Goal: Transaction & Acquisition: Obtain resource

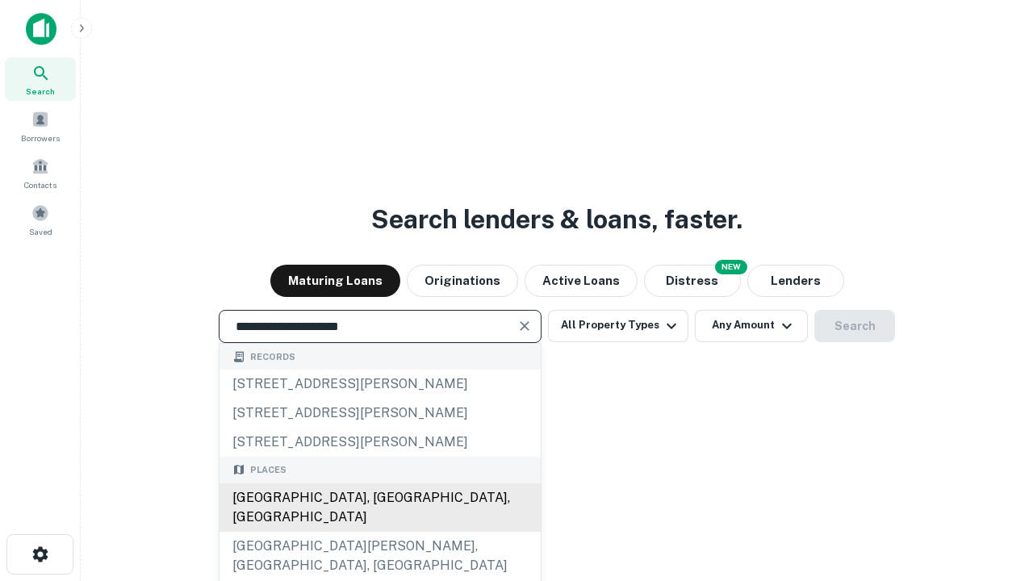
click at [379, 532] on div "[GEOGRAPHIC_DATA], [GEOGRAPHIC_DATA], [GEOGRAPHIC_DATA]" at bounding box center [380, 507] width 321 height 48
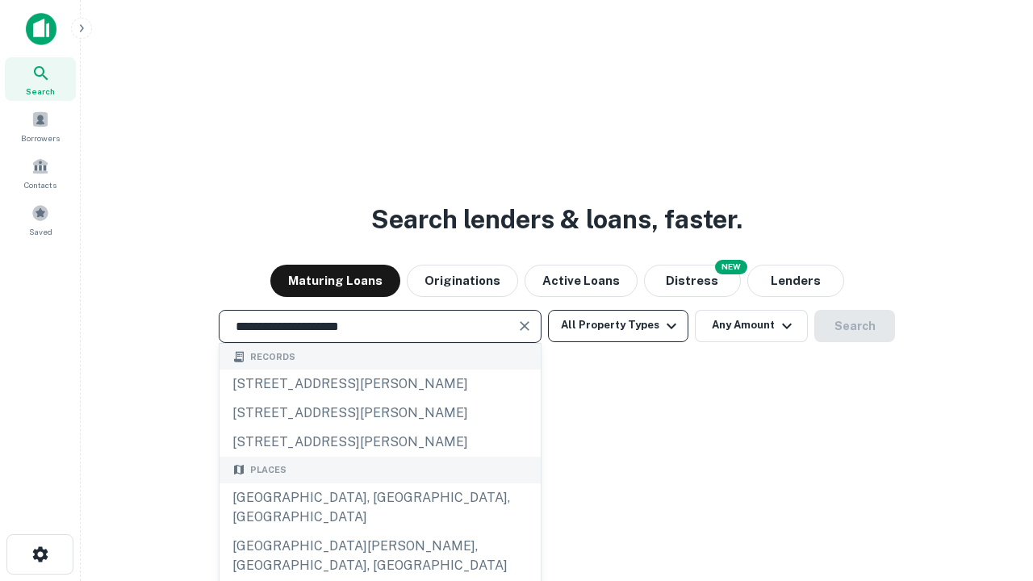
type input "**********"
click at [618, 325] on button "All Property Types" at bounding box center [618, 326] width 140 height 32
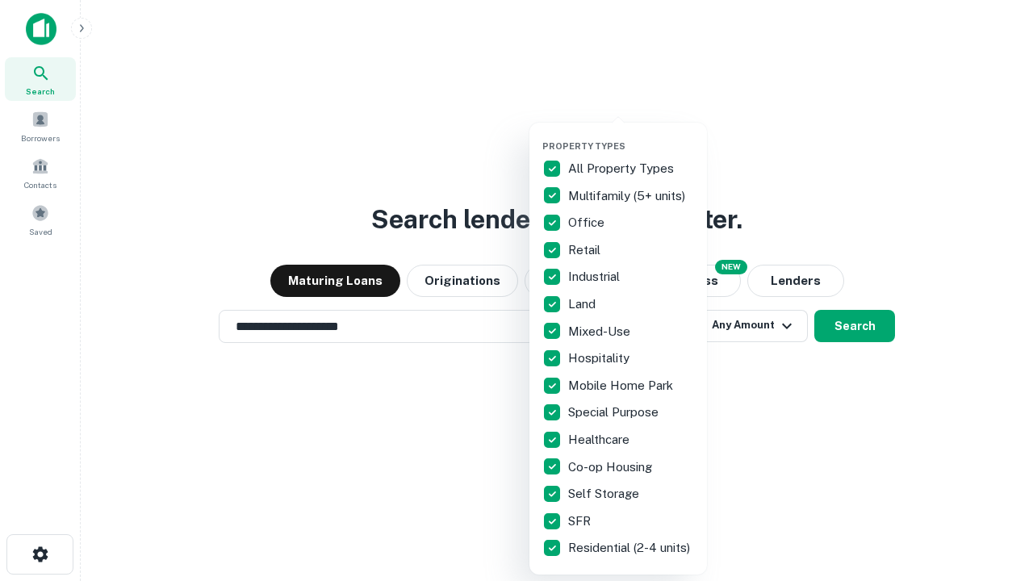
click at [631, 136] on button "button" at bounding box center [631, 136] width 178 height 1
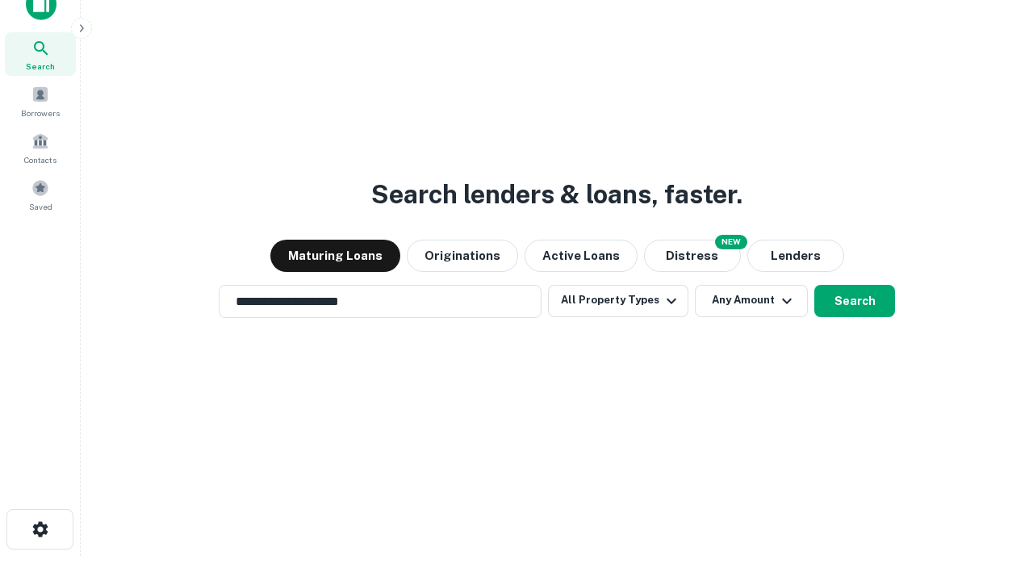
scroll to position [10, 195]
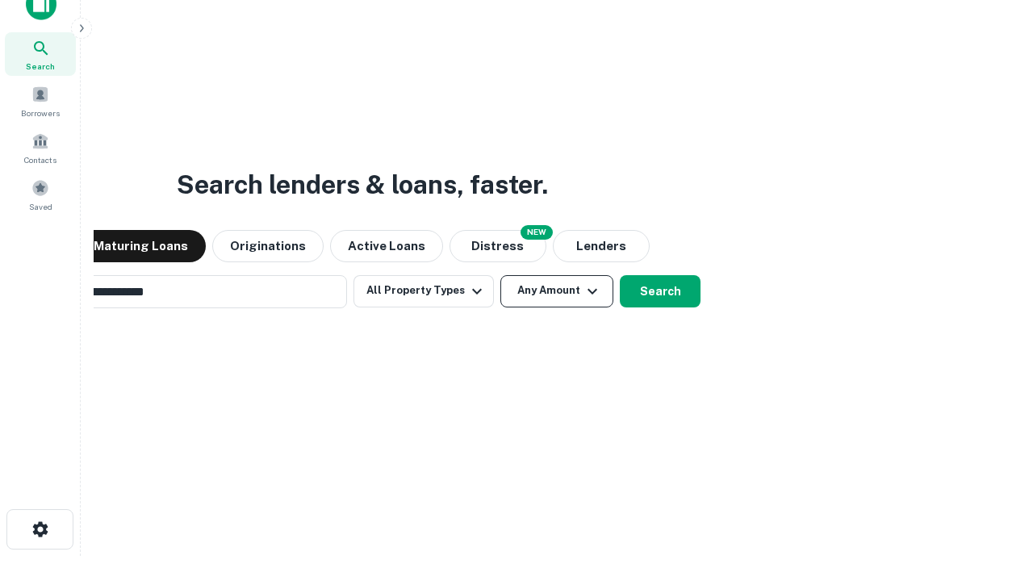
click at [500, 275] on button "Any Amount" at bounding box center [556, 291] width 113 height 32
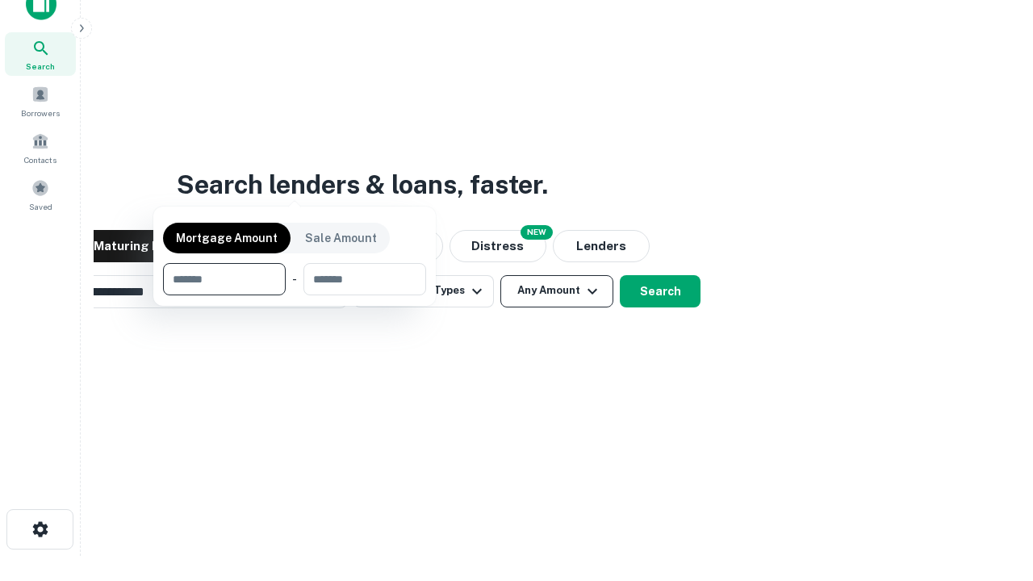
scroll to position [26, 0]
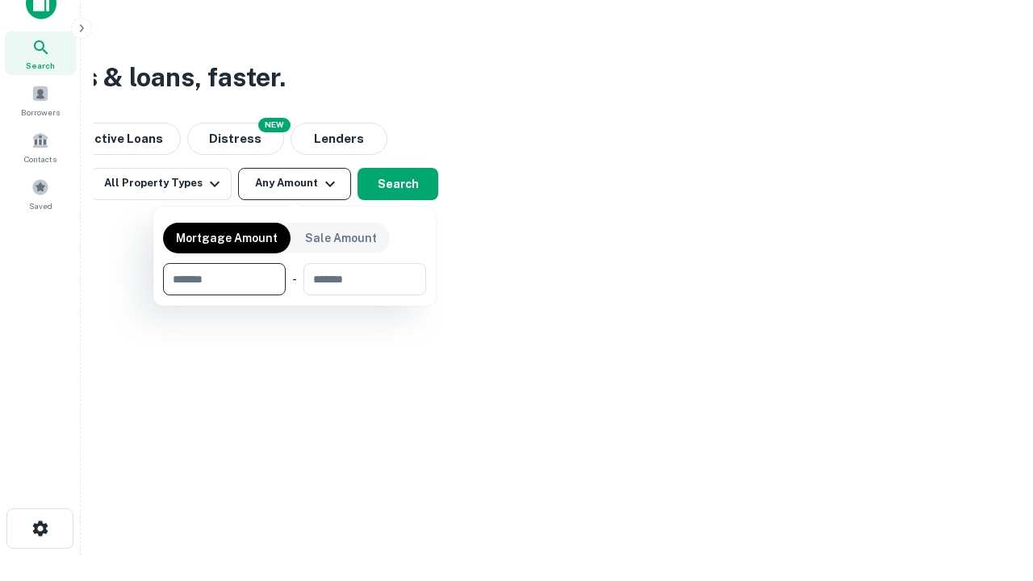
type input "*******"
click at [295, 295] on button "button" at bounding box center [294, 295] width 263 height 1
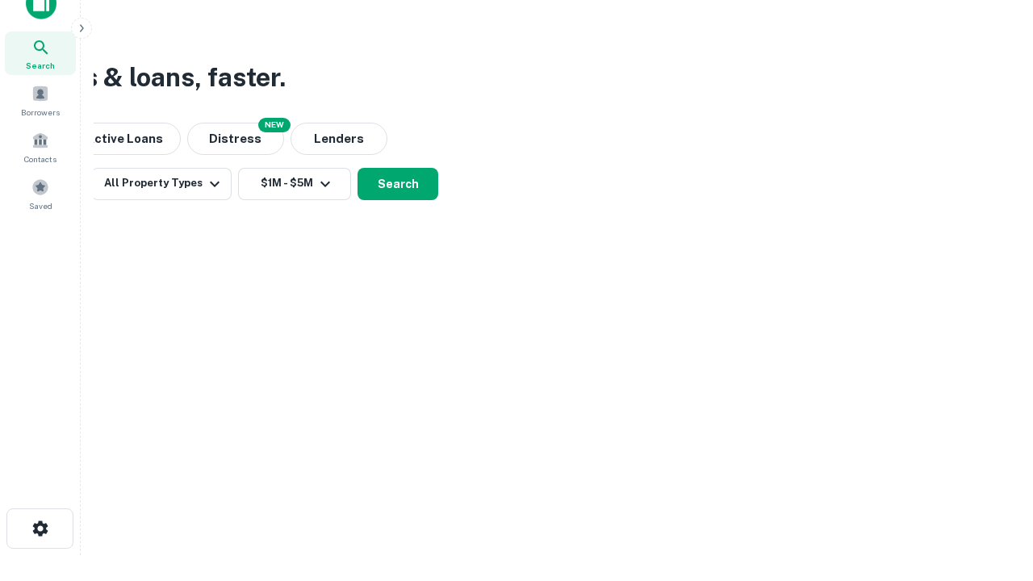
scroll to position [10, 298]
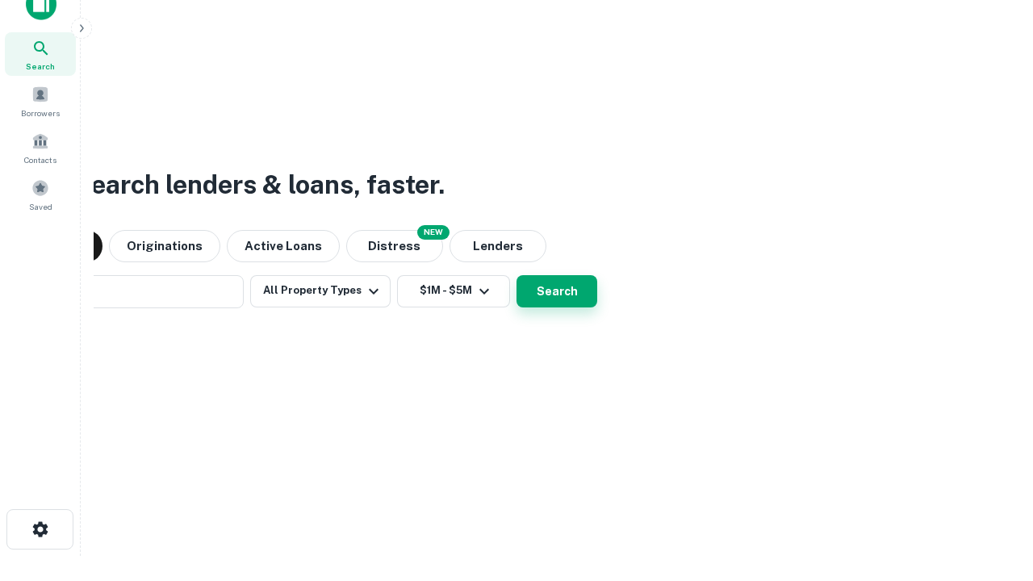
click at [517, 275] on button "Search" at bounding box center [557, 291] width 81 height 32
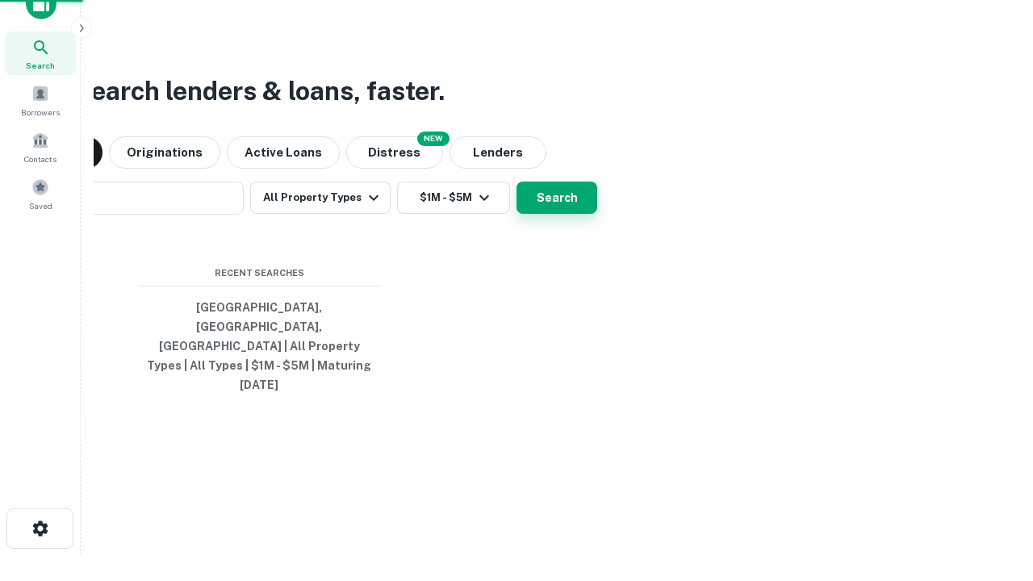
scroll to position [43, 457]
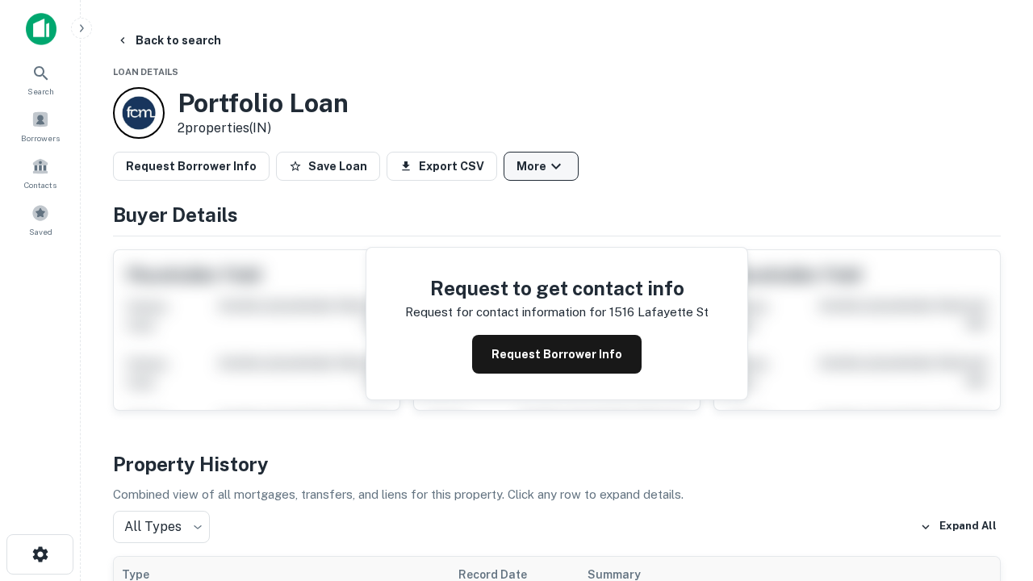
click at [541, 166] on button "More" at bounding box center [541, 166] width 75 height 29
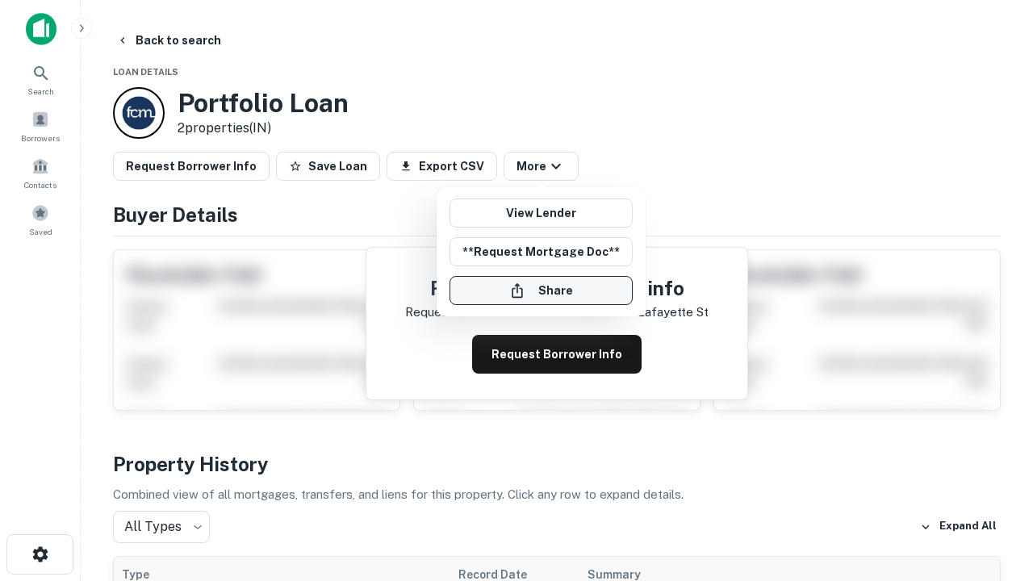
click at [541, 291] on button "Share" at bounding box center [541, 290] width 183 height 29
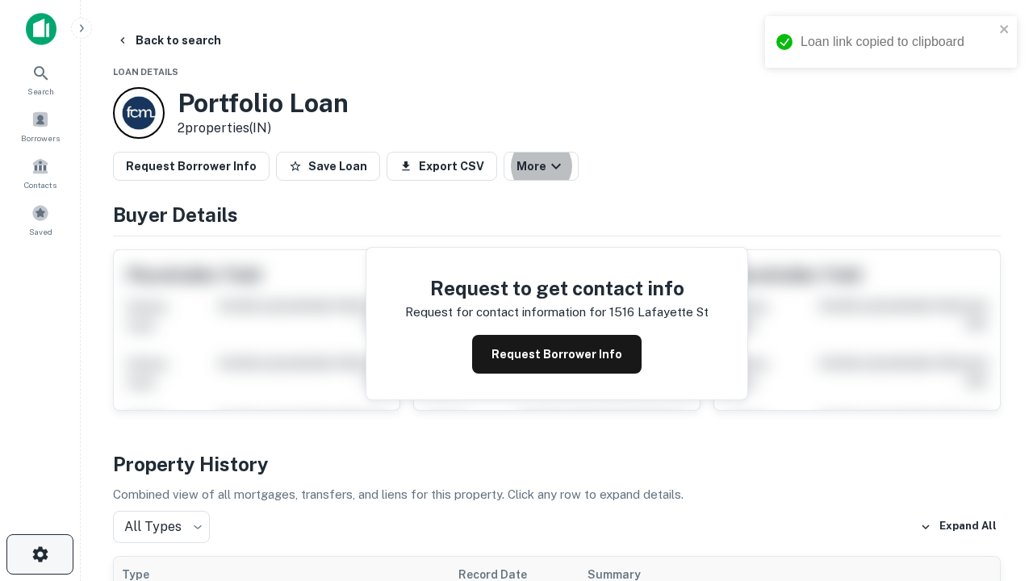
click at [40, 554] on icon "button" at bounding box center [40, 554] width 19 height 19
